Goal: Information Seeking & Learning: Learn about a topic

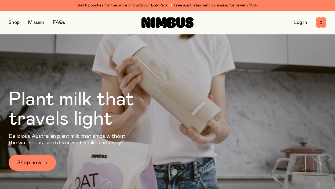
scroll to position [5, 0]
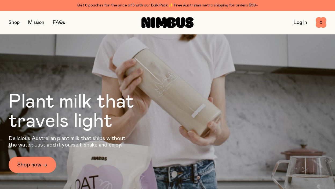
click at [61, 21] on link "FAQs" at bounding box center [59, 22] width 12 height 5
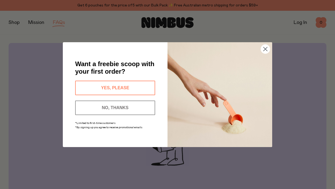
click at [266, 50] on circle "Close dialog" at bounding box center [265, 48] width 9 height 9
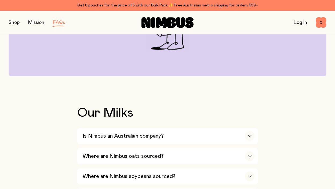
scroll to position [141, 0]
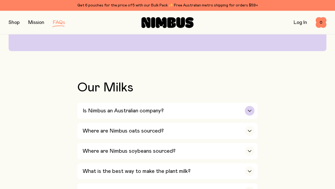
click at [201, 110] on div "Is Nimbus an Australian company?" at bounding box center [169, 110] width 172 height 16
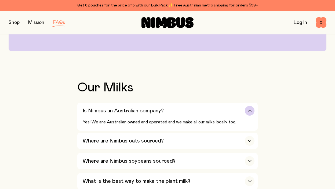
click at [201, 110] on div "Is Nimbus an Australian company?" at bounding box center [169, 110] width 172 height 16
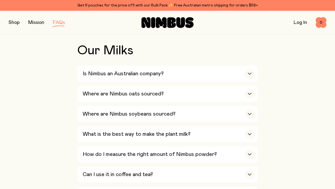
scroll to position [178, 0]
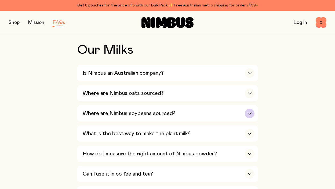
click at [195, 112] on div "Where are Nimbus soybeans sourced?" at bounding box center [169, 113] width 172 height 16
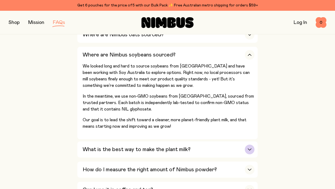
scroll to position [237, 0]
click at [247, 55] on icon "button" at bounding box center [249, 55] width 4 height 2
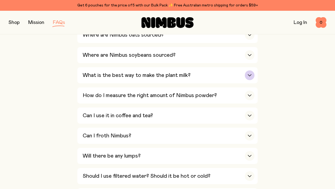
click at [232, 73] on div "What is the best way to make the plant milk?" at bounding box center [169, 75] width 172 height 16
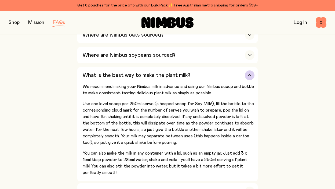
drag, startPoint x: 232, startPoint y: 74, endPoint x: 170, endPoint y: 82, distance: 62.0
click at [226, 74] on div "What is the best way to make the plant milk?" at bounding box center [169, 75] width 172 height 16
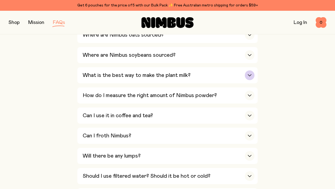
click at [256, 77] on button "What is the best way to make the plant milk? We recommend making your Nimbus mi…" at bounding box center [167, 75] width 180 height 16
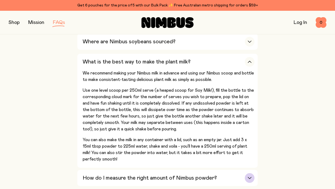
scroll to position [236, 0]
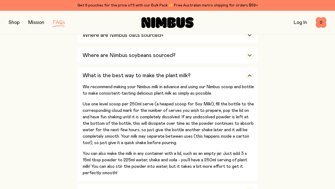
click at [13, 23] on button "button" at bounding box center [14, 23] width 11 height 8
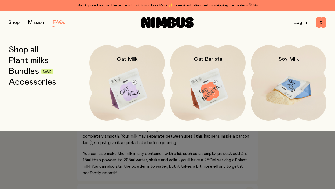
click at [286, 90] on img at bounding box center [288, 89] width 75 height 89
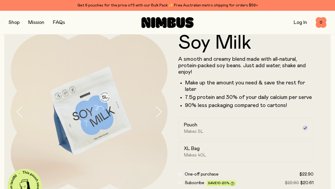
scroll to position [14, 0]
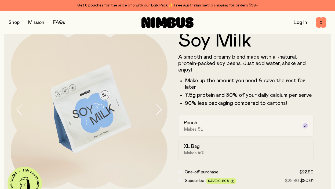
click at [306, 126] on icon at bounding box center [305, 125] width 4 height 4
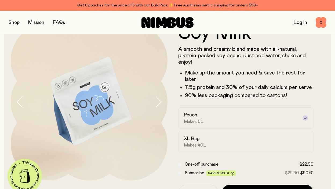
scroll to position [23, 0]
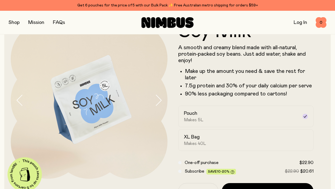
click at [266, 88] on li "7.5g protein and 30% of your daily calcium per serve" at bounding box center [249, 85] width 129 height 6
click at [307, 116] on div at bounding box center [304, 115] width 5 height 5
click at [305, 113] on label "Pouch Makes 5L" at bounding box center [245, 115] width 135 height 21
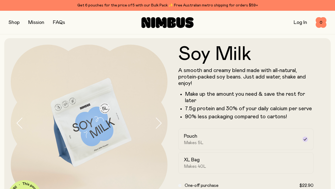
scroll to position [0, 0]
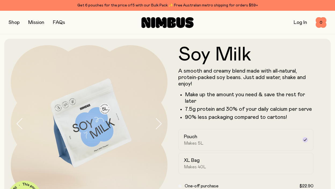
click at [157, 126] on icon "button" at bounding box center [159, 123] width 8 height 11
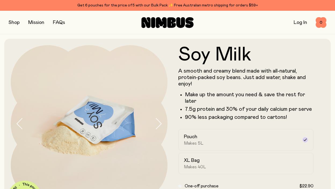
click at [156, 124] on icon "button" at bounding box center [159, 123] width 8 height 11
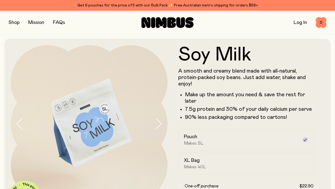
click at [156, 124] on icon "button" at bounding box center [159, 123] width 8 height 11
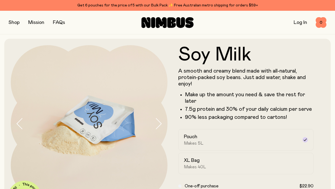
click at [156, 124] on icon "button" at bounding box center [159, 123] width 8 height 11
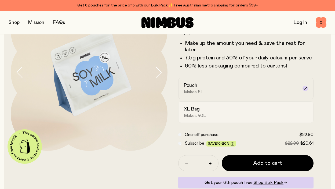
scroll to position [52, 0]
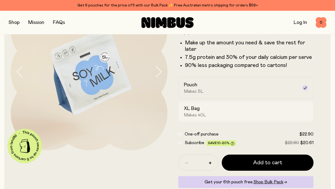
click at [215, 115] on div "XL Bag Makes 40L" at bounding box center [241, 111] width 114 height 12
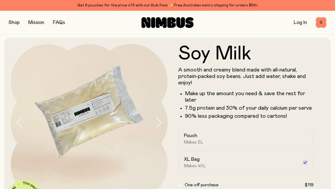
scroll to position [0, 0]
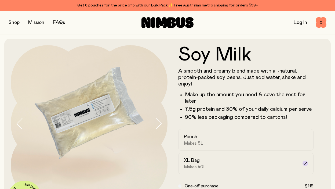
click at [67, 23] on div "Shop Mission FAQs" at bounding box center [62, 23] width 106 height 8
click at [61, 23] on link "FAQs" at bounding box center [59, 22] width 12 height 5
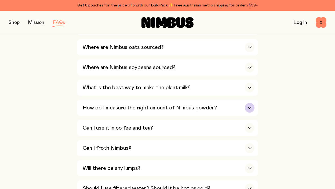
scroll to position [225, 0]
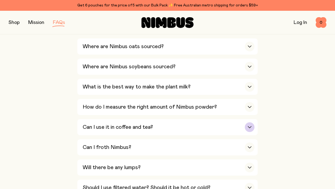
click at [186, 125] on div "Can I use it in coffee and tea?" at bounding box center [169, 127] width 172 height 16
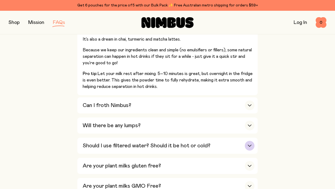
scroll to position [360, 0]
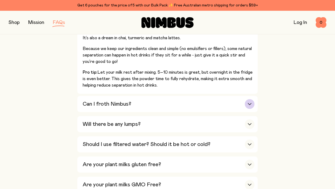
click at [177, 107] on div "Can I froth Nimbus?" at bounding box center [169, 104] width 172 height 16
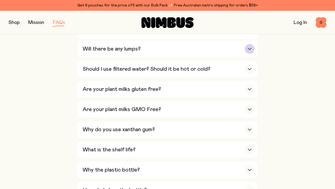
scroll to position [492, 0]
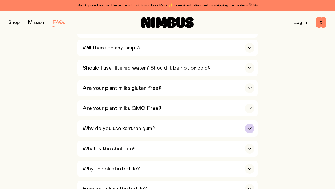
click at [168, 131] on div "Why do you use xanthan gum?" at bounding box center [169, 128] width 172 height 16
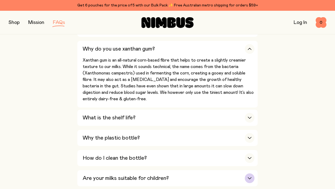
scroll to position [394, 0]
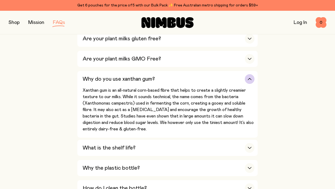
click at [249, 78] on div "button" at bounding box center [250, 79] width 10 height 10
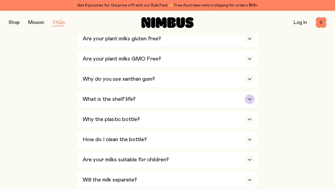
click at [220, 103] on div "What is the shelf life?" at bounding box center [169, 99] width 172 height 16
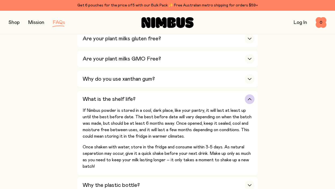
click at [251, 100] on icon "button" at bounding box center [249, 99] width 3 height 2
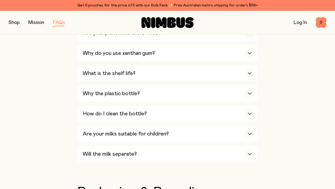
scroll to position [420, 0]
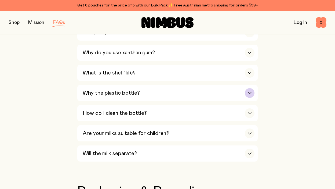
click at [248, 94] on icon "button" at bounding box center [249, 93] width 4 height 2
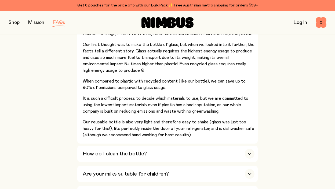
scroll to position [460, 0]
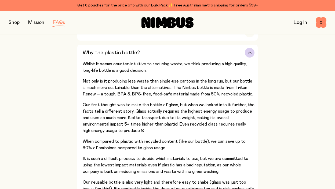
click at [250, 57] on div "button" at bounding box center [250, 53] width 10 height 10
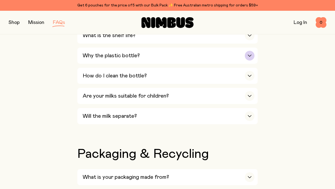
scroll to position [457, 0]
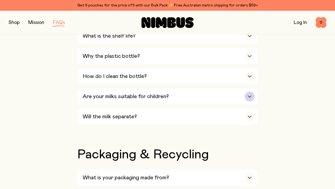
click at [250, 97] on icon "button" at bounding box center [249, 96] width 4 height 2
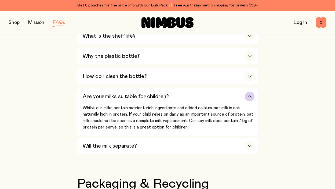
click at [249, 100] on div "button" at bounding box center [250, 96] width 10 height 10
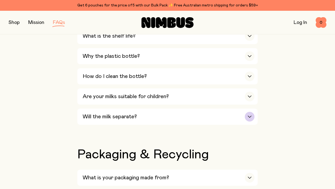
click at [253, 119] on div "button" at bounding box center [250, 117] width 10 height 10
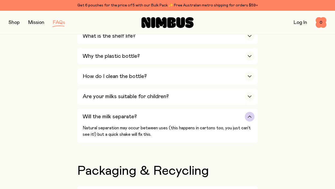
click at [251, 123] on div "Will the milk separate?" at bounding box center [169, 116] width 172 height 16
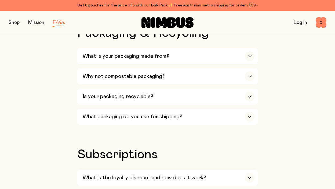
scroll to position [606, 0]
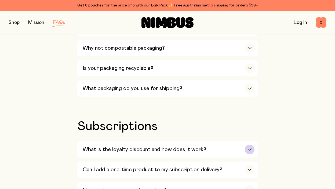
click at [254, 148] on div "What is the loyalty discount and how does it work?" at bounding box center [169, 149] width 172 height 16
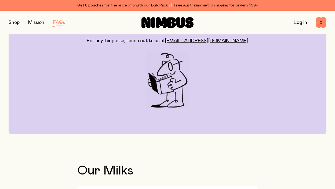
scroll to position [0, 0]
